Goal: Information Seeking & Learning: Learn about a topic

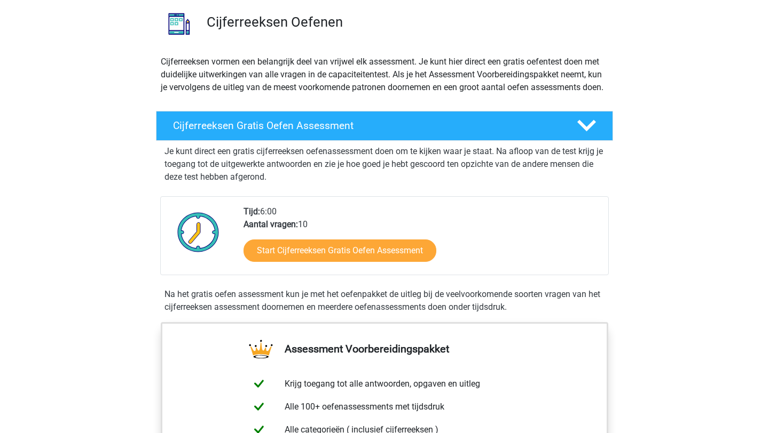
scroll to position [92, 0]
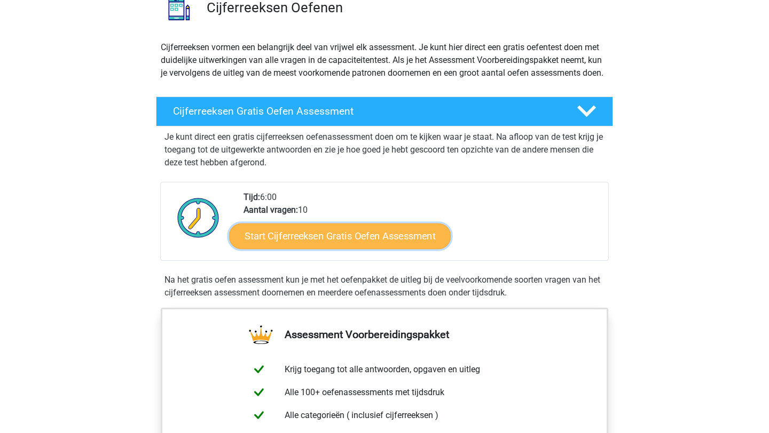
click at [319, 249] on link "Start Cijferreeksen Gratis Oefen Assessment" at bounding box center [340, 236] width 222 height 26
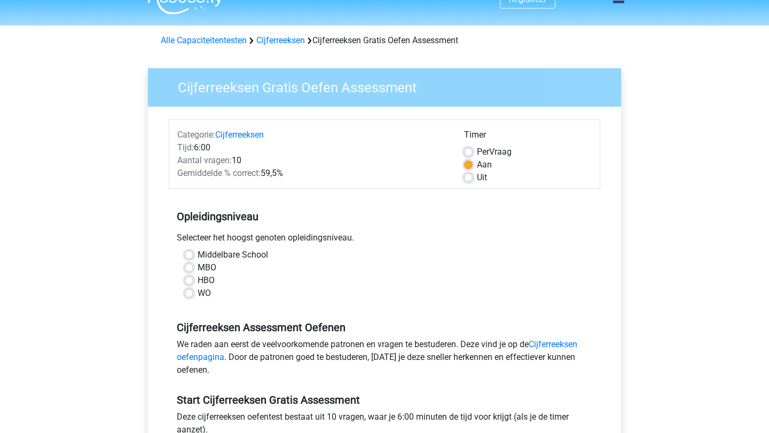
scroll to position [20, 0]
click at [194, 301] on div "Middelbare School MBO HBO WO" at bounding box center [384, 278] width 431 height 60
click at [198, 296] on label "WO" at bounding box center [204, 293] width 13 height 13
click at [192, 296] on input "WO" at bounding box center [189, 292] width 9 height 11
radio input "true"
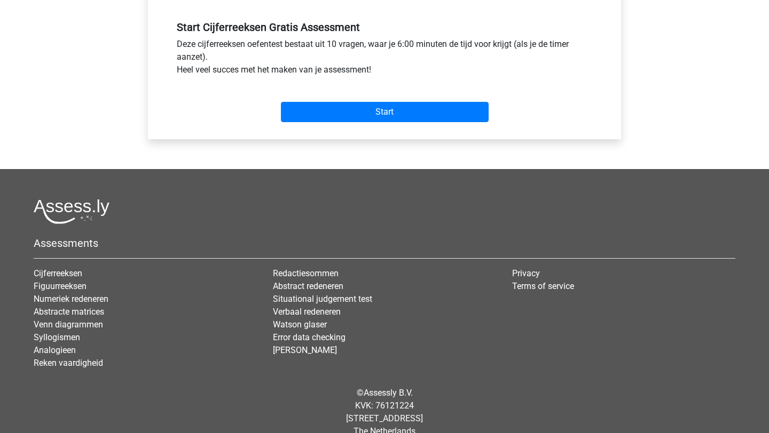
scroll to position [392, 0]
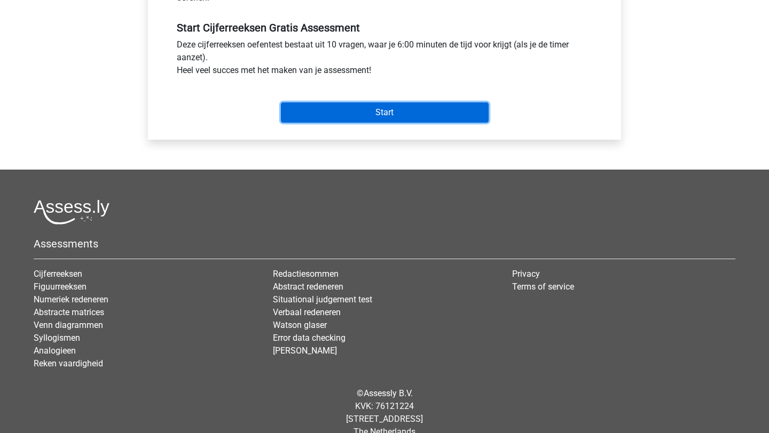
click at [325, 116] on input "Start" at bounding box center [385, 112] width 208 height 20
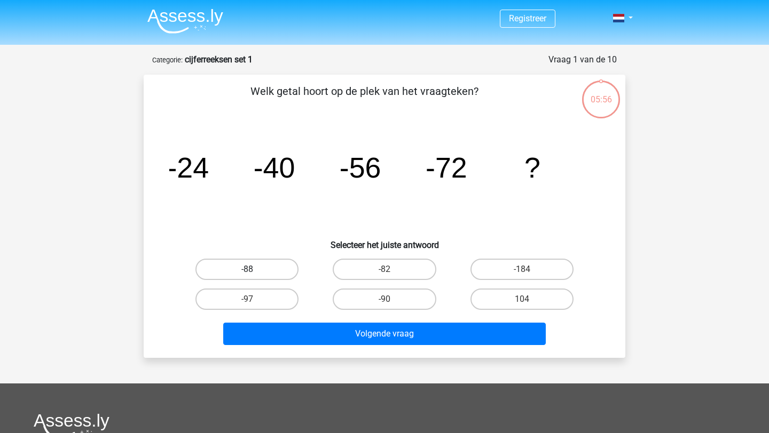
click at [272, 271] on label "-88" at bounding box center [246, 269] width 103 height 21
click at [254, 271] on input "-88" at bounding box center [250, 273] width 7 height 7
radio input "true"
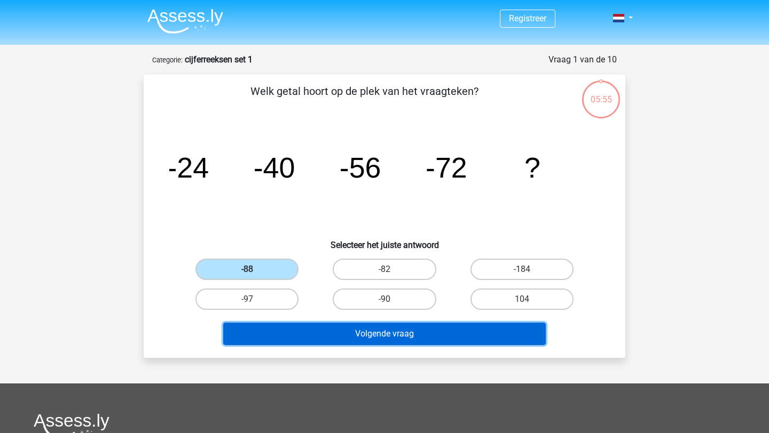
click at [320, 330] on button "Volgende vraag" at bounding box center [384, 334] width 323 height 22
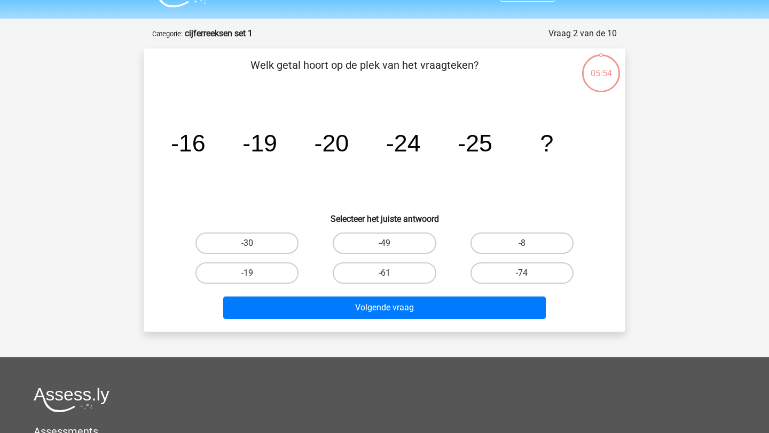
scroll to position [53, 0]
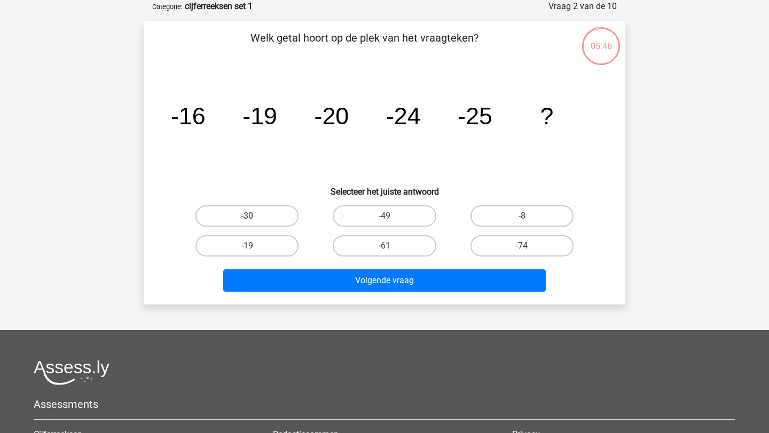
click at [250, 227] on div "-30" at bounding box center [246, 216] width 137 height 30
click at [251, 218] on input "-30" at bounding box center [250, 219] width 7 height 7
radio input "true"
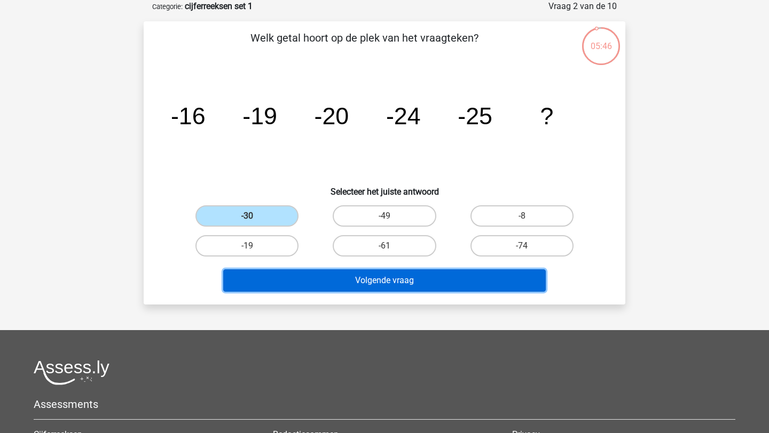
click at [279, 276] on button "Volgende vraag" at bounding box center [384, 281] width 323 height 22
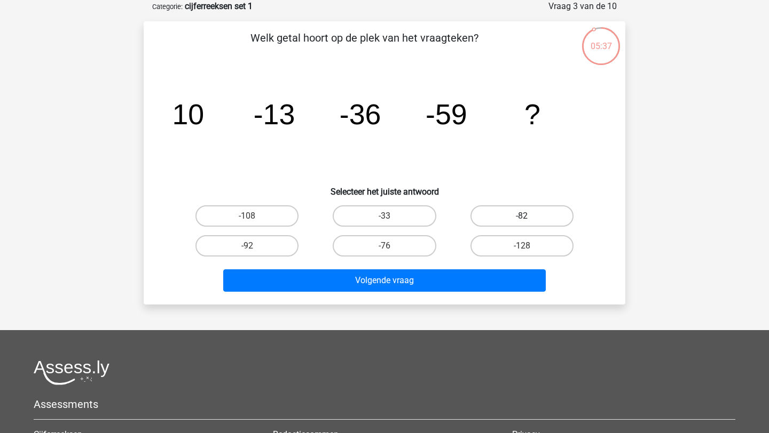
click at [516, 211] on label "-82" at bounding box center [521, 216] width 103 height 21
click at [522, 216] on input "-82" at bounding box center [525, 219] width 7 height 7
radio input "true"
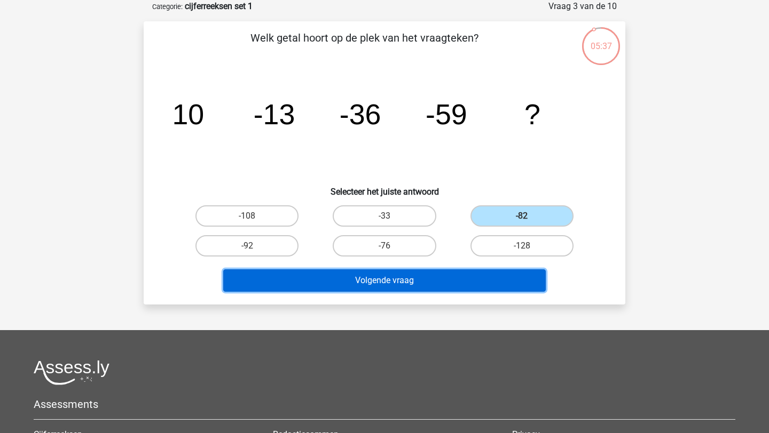
click at [430, 285] on button "Volgende vraag" at bounding box center [384, 281] width 323 height 22
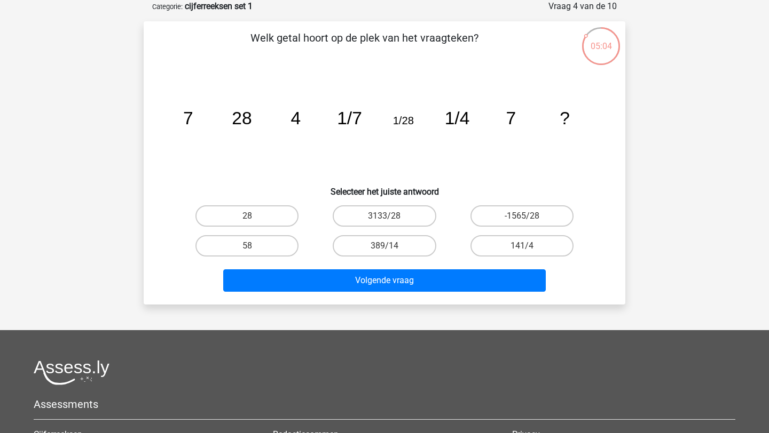
click at [266, 204] on div "28" at bounding box center [246, 216] width 137 height 30
click at [266, 209] on label "28" at bounding box center [246, 216] width 103 height 21
click at [254, 216] on input "28" at bounding box center [250, 219] width 7 height 7
radio input "true"
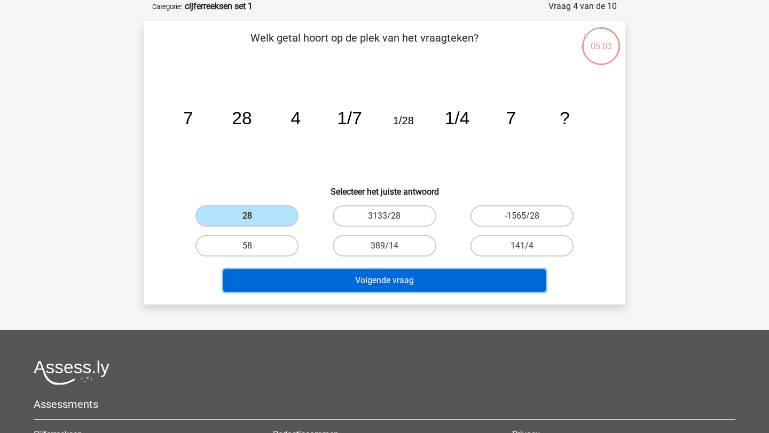
click at [294, 276] on button "Volgende vraag" at bounding box center [384, 281] width 323 height 22
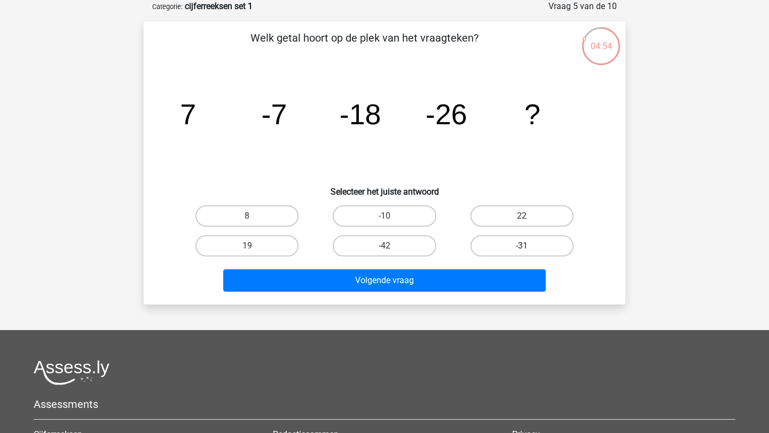
click at [505, 255] on label "-31" at bounding box center [521, 245] width 103 height 21
click at [522, 253] on input "-31" at bounding box center [525, 249] width 7 height 7
radio input "true"
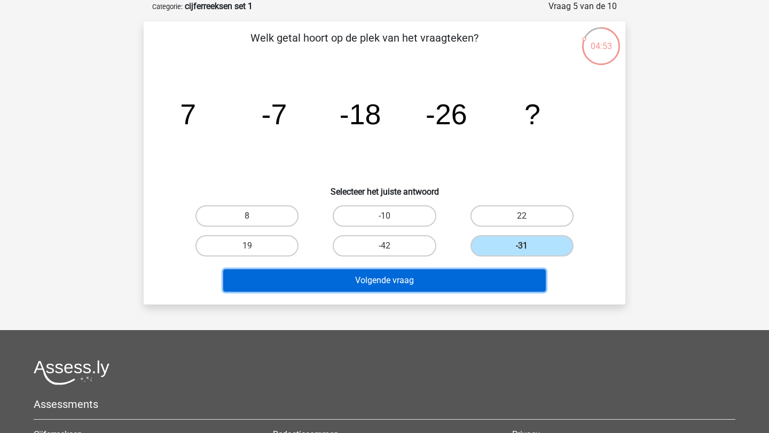
click at [486, 277] on button "Volgende vraag" at bounding box center [384, 281] width 323 height 22
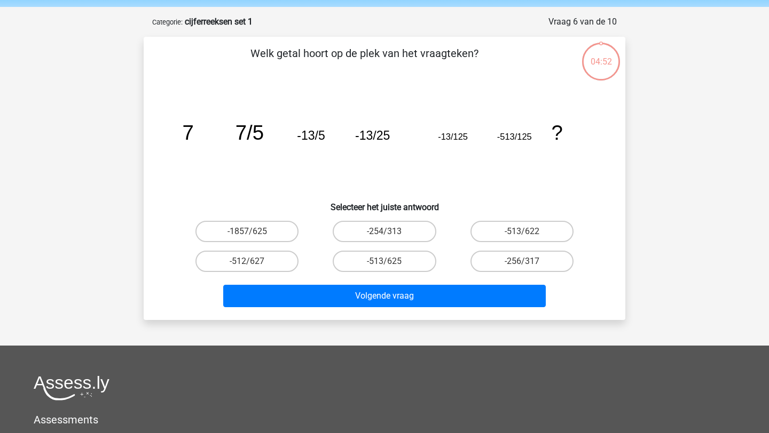
scroll to position [32, 0]
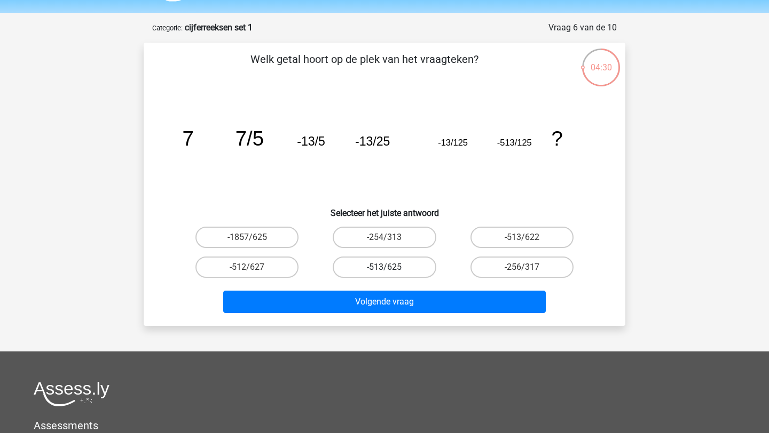
click at [393, 264] on label "-513/625" at bounding box center [384, 267] width 103 height 21
click at [391, 267] on input "-513/625" at bounding box center [387, 270] width 7 height 7
radio input "true"
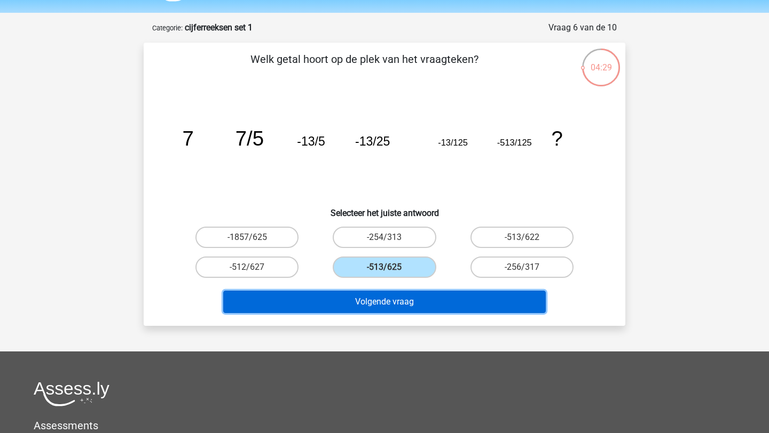
click at [405, 300] on button "Volgende vraag" at bounding box center [384, 302] width 323 height 22
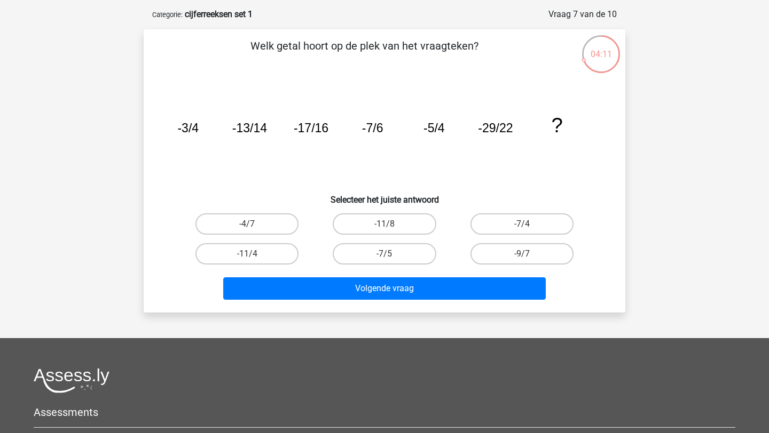
scroll to position [46, 0]
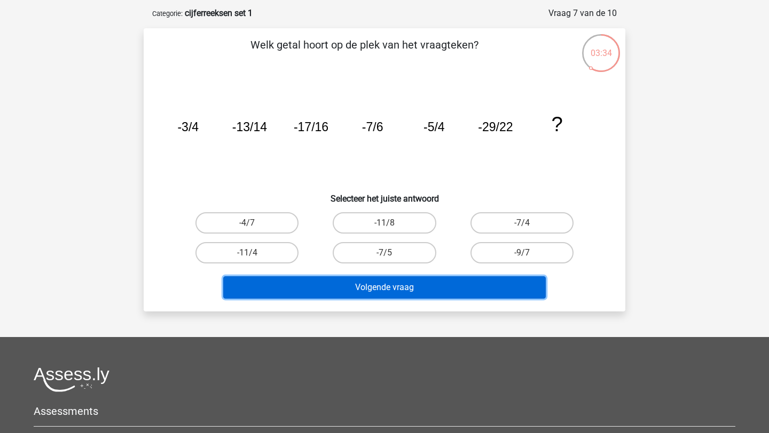
click at [352, 296] on button "Volgende vraag" at bounding box center [384, 288] width 323 height 22
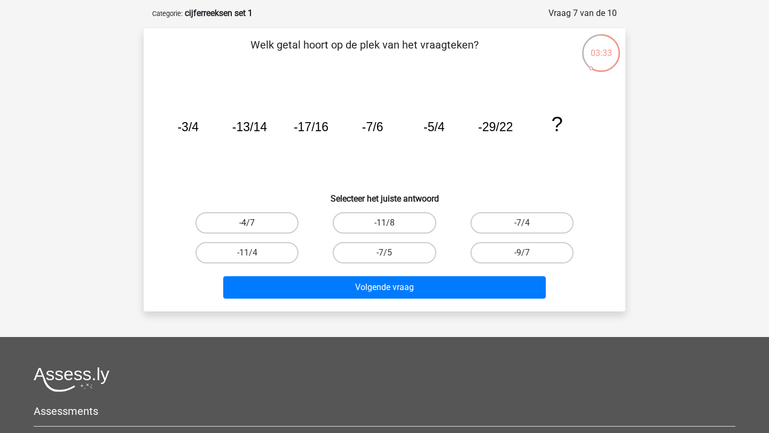
click at [260, 218] on label "-4/7" at bounding box center [246, 222] width 103 height 21
click at [254, 223] on input "-4/7" at bounding box center [250, 226] width 7 height 7
radio input "true"
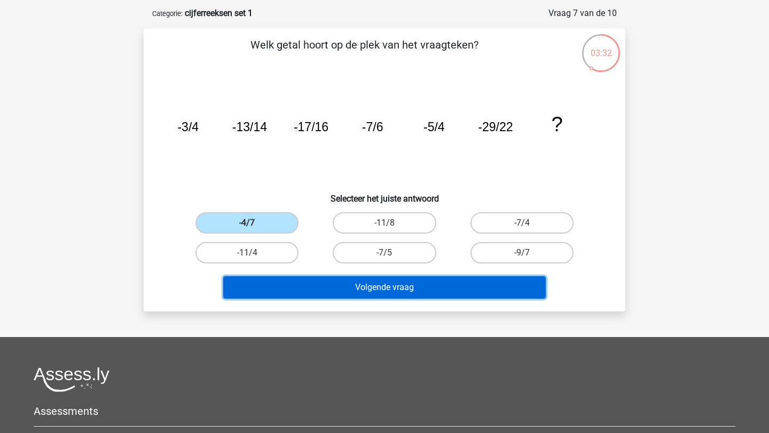
click at [281, 285] on button "Volgende vraag" at bounding box center [384, 288] width 323 height 22
click at [292, 295] on button "Volgende vraag" at bounding box center [384, 288] width 323 height 22
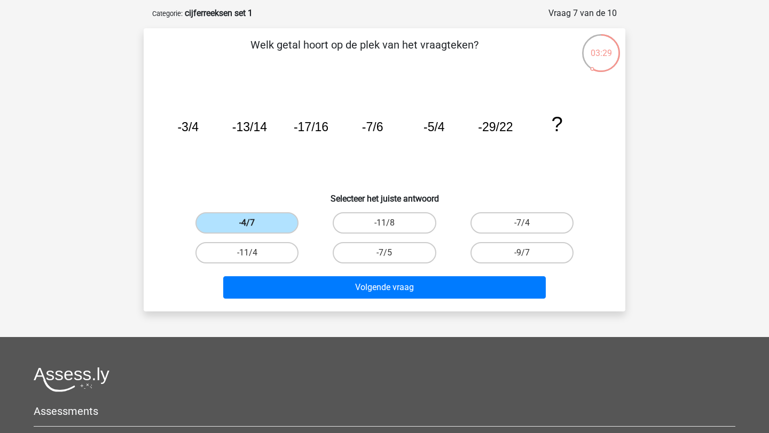
click at [263, 226] on label "-4/7" at bounding box center [246, 222] width 103 height 21
click at [254, 226] on input "-4/7" at bounding box center [250, 226] width 7 height 7
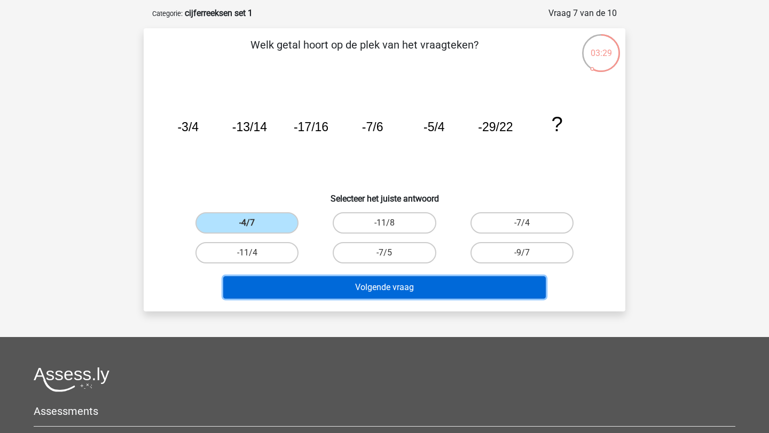
click at [313, 280] on button "Volgende vraag" at bounding box center [384, 288] width 323 height 22
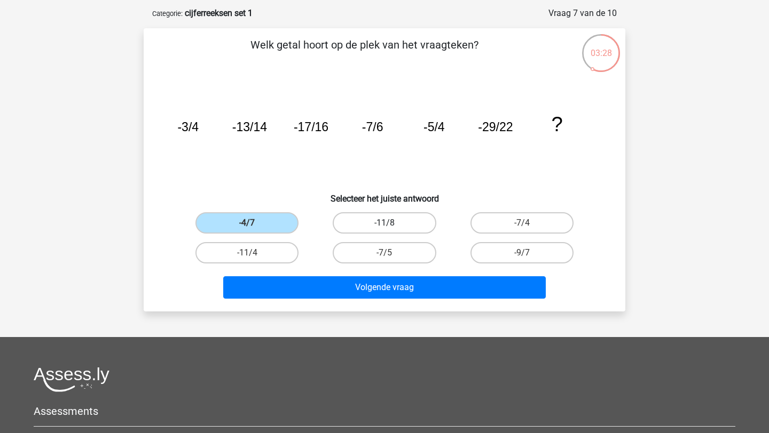
click at [364, 233] on label "-11/8" at bounding box center [384, 222] width 103 height 21
click at [384, 230] on input "-11/8" at bounding box center [387, 226] width 7 height 7
radio input "true"
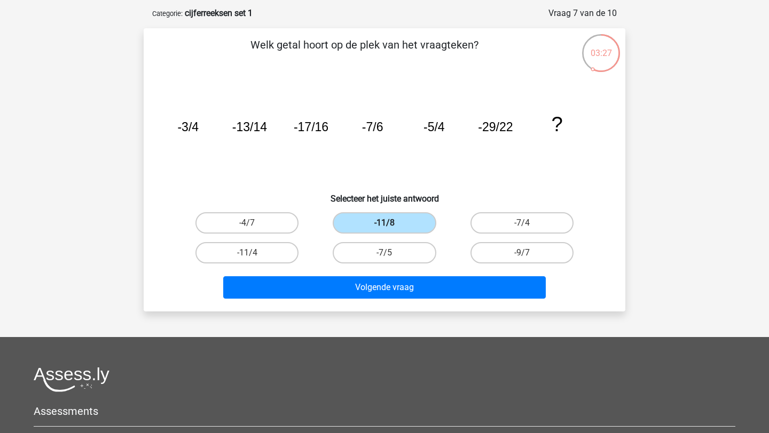
click at [362, 224] on label "-11/8" at bounding box center [384, 222] width 103 height 21
click at [384, 224] on input "-11/8" at bounding box center [387, 226] width 7 height 7
click at [362, 272] on div "Volgende vraag" at bounding box center [384, 285] width 447 height 35
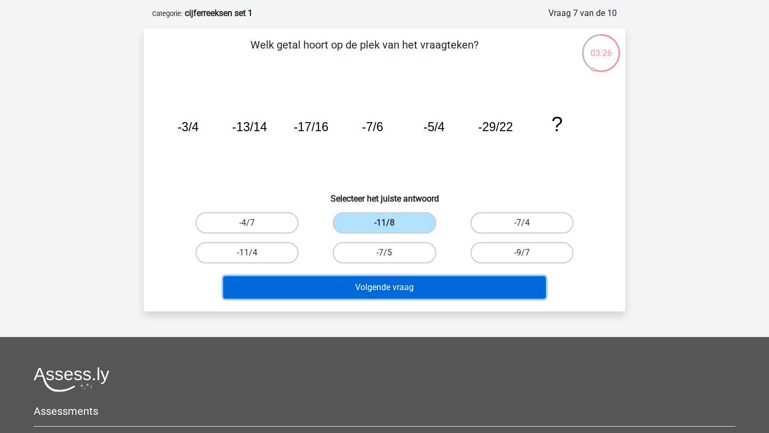
click at [360, 287] on button "Volgende vraag" at bounding box center [384, 288] width 323 height 22
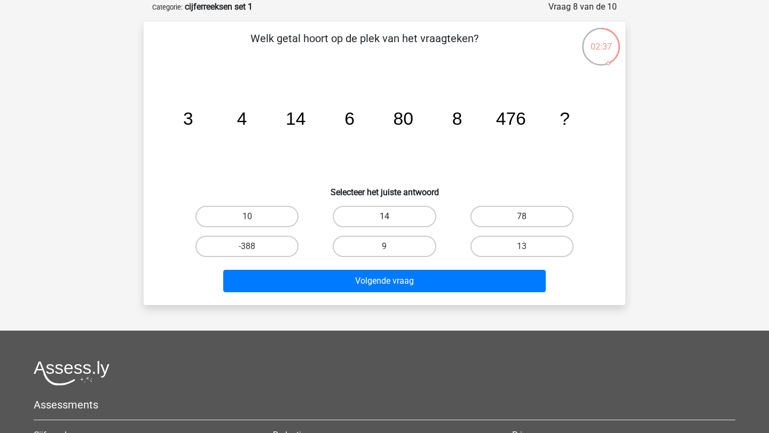
scroll to position [52, 0]
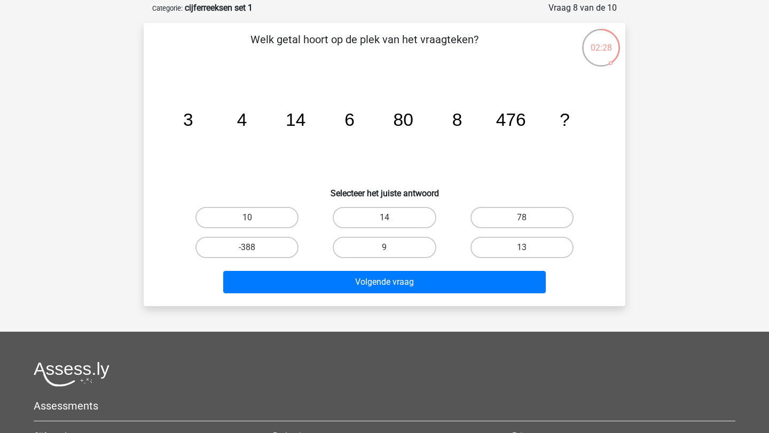
click at [257, 205] on div "10" at bounding box center [246, 218] width 137 height 30
click at [255, 215] on label "10" at bounding box center [246, 217] width 103 height 21
click at [254, 218] on input "10" at bounding box center [250, 221] width 7 height 7
radio input "true"
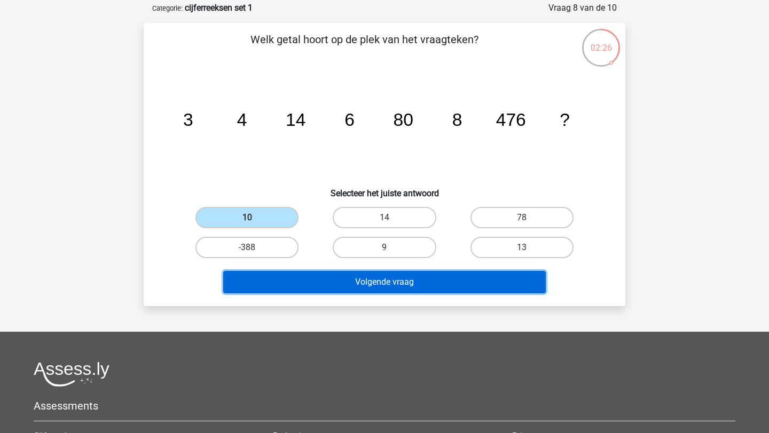
click at [296, 287] on button "Volgende vraag" at bounding box center [384, 282] width 323 height 22
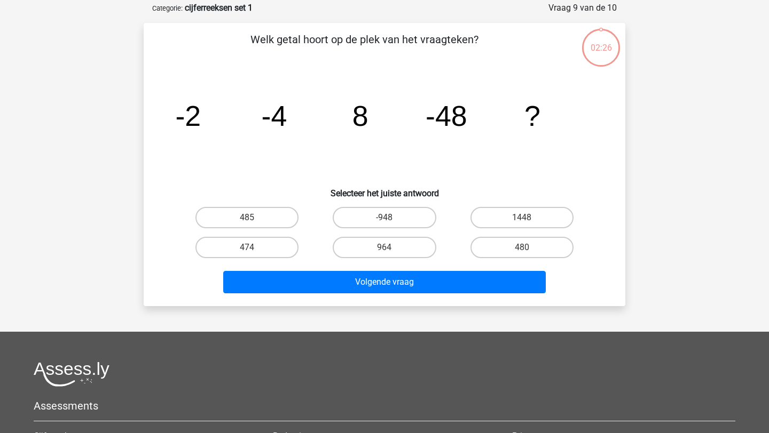
scroll to position [53, 0]
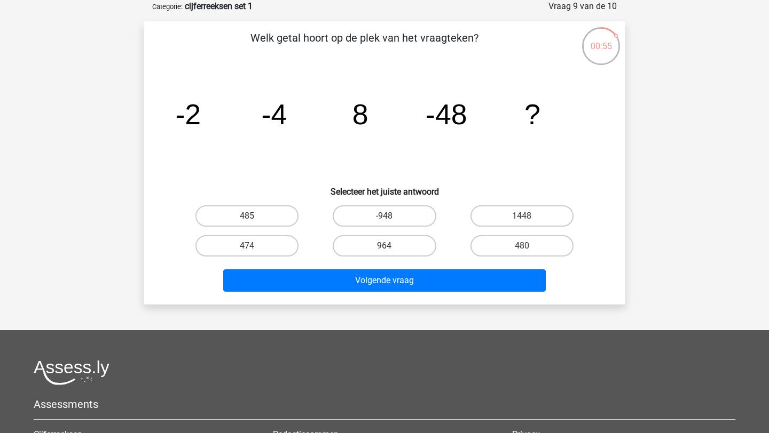
click at [408, 255] on label "964" at bounding box center [384, 245] width 103 height 21
click at [391, 253] on input "964" at bounding box center [387, 249] width 7 height 7
radio input "true"
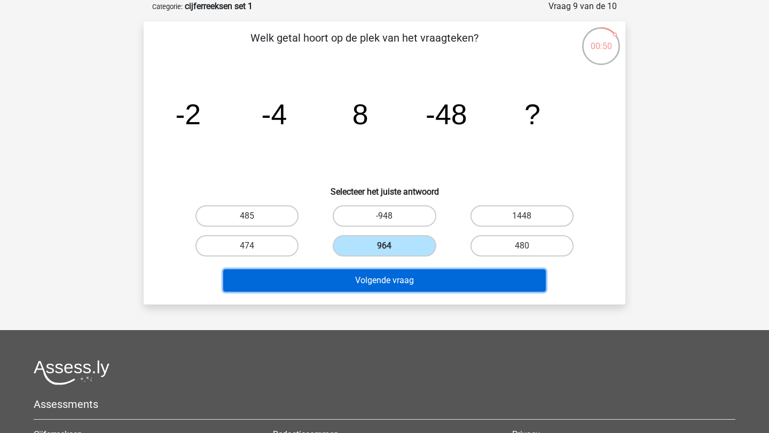
click at [394, 288] on button "Volgende vraag" at bounding box center [384, 281] width 323 height 22
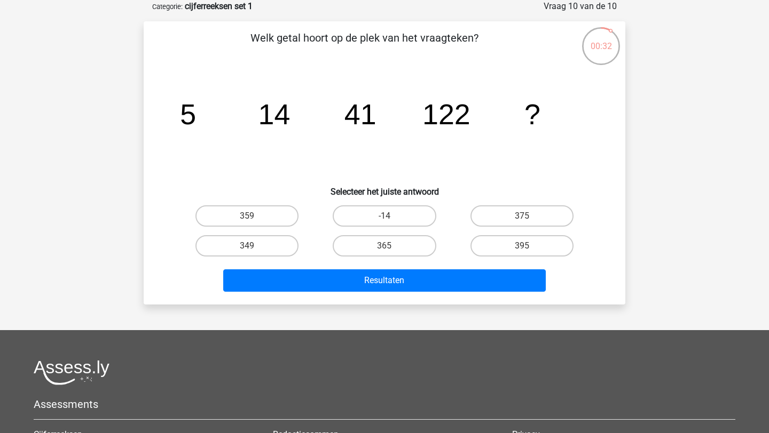
drag, startPoint x: 277, startPoint y: 109, endPoint x: 271, endPoint y: 106, distance: 6.4
click at [271, 106] on tspan "14" at bounding box center [274, 114] width 32 height 32
click at [493, 241] on label "395" at bounding box center [521, 245] width 103 height 21
click at [522, 246] on input "395" at bounding box center [525, 249] width 7 height 7
radio input "true"
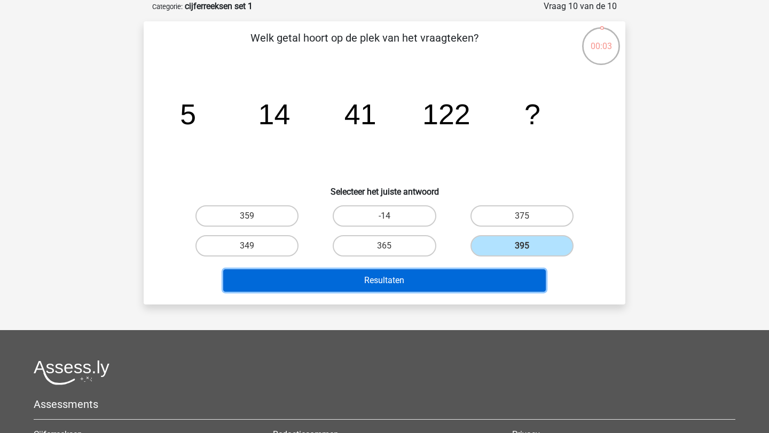
click at [467, 276] on button "Resultaten" at bounding box center [384, 281] width 323 height 22
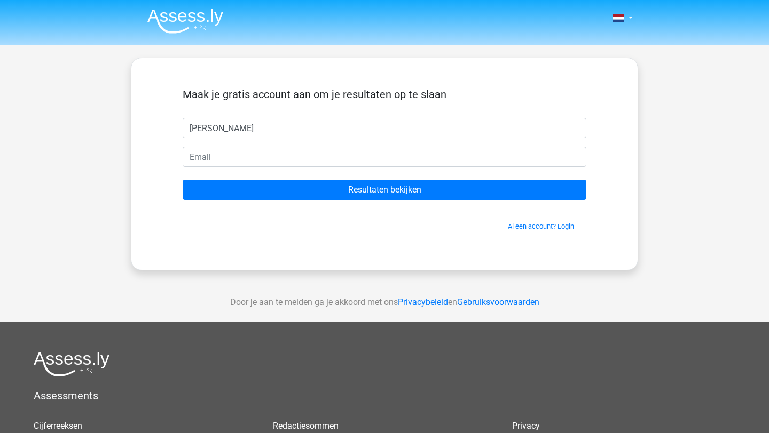
type input "Serge"
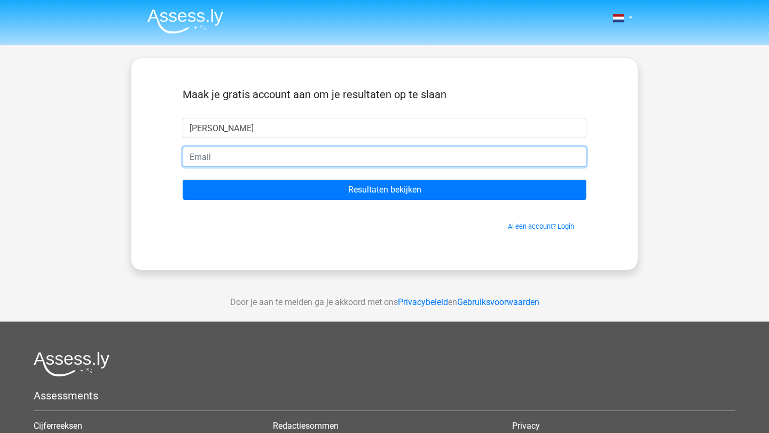
click at [369, 157] on input "email" at bounding box center [385, 157] width 404 height 20
type input "sruytersx@gmail.com"
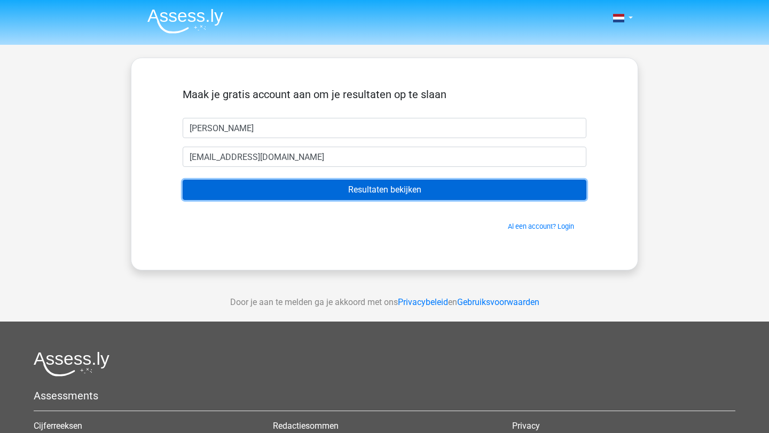
click at [376, 193] on input "Resultaten bekijken" at bounding box center [385, 190] width 404 height 20
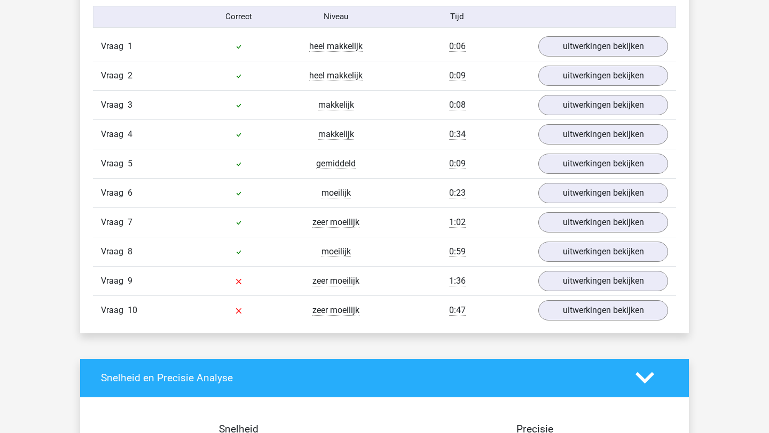
scroll to position [888, 0]
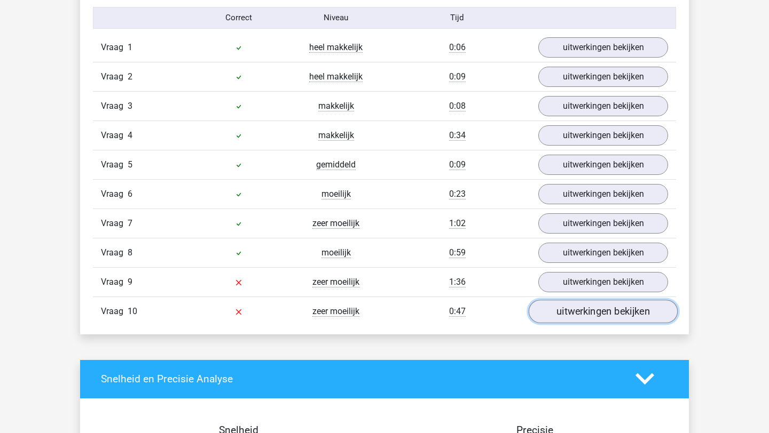
click at [579, 307] on link "uitwerkingen bekijken" at bounding box center [602, 311] width 149 height 23
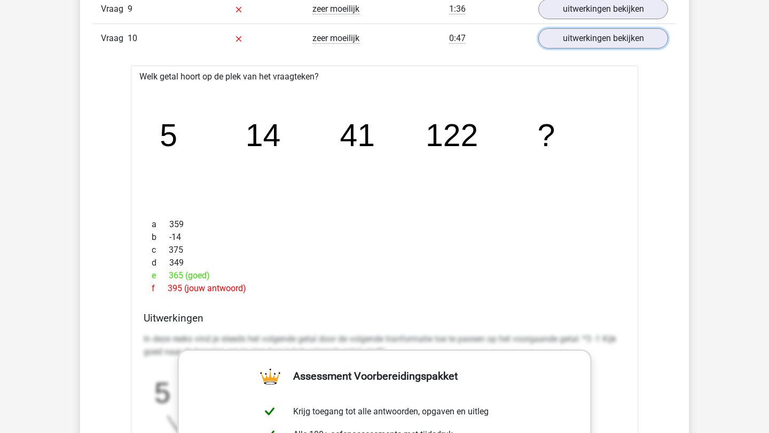
scroll to position [1089, 0]
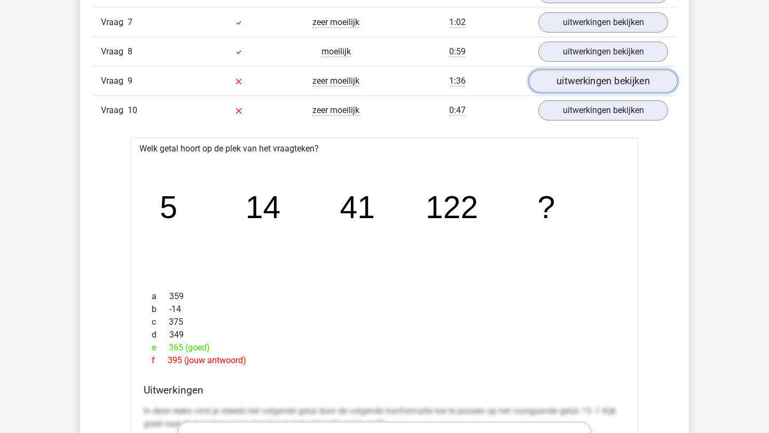
click at [584, 79] on link "uitwerkingen bekijken" at bounding box center [602, 80] width 149 height 23
